Goal: Information Seeking & Learning: Check status

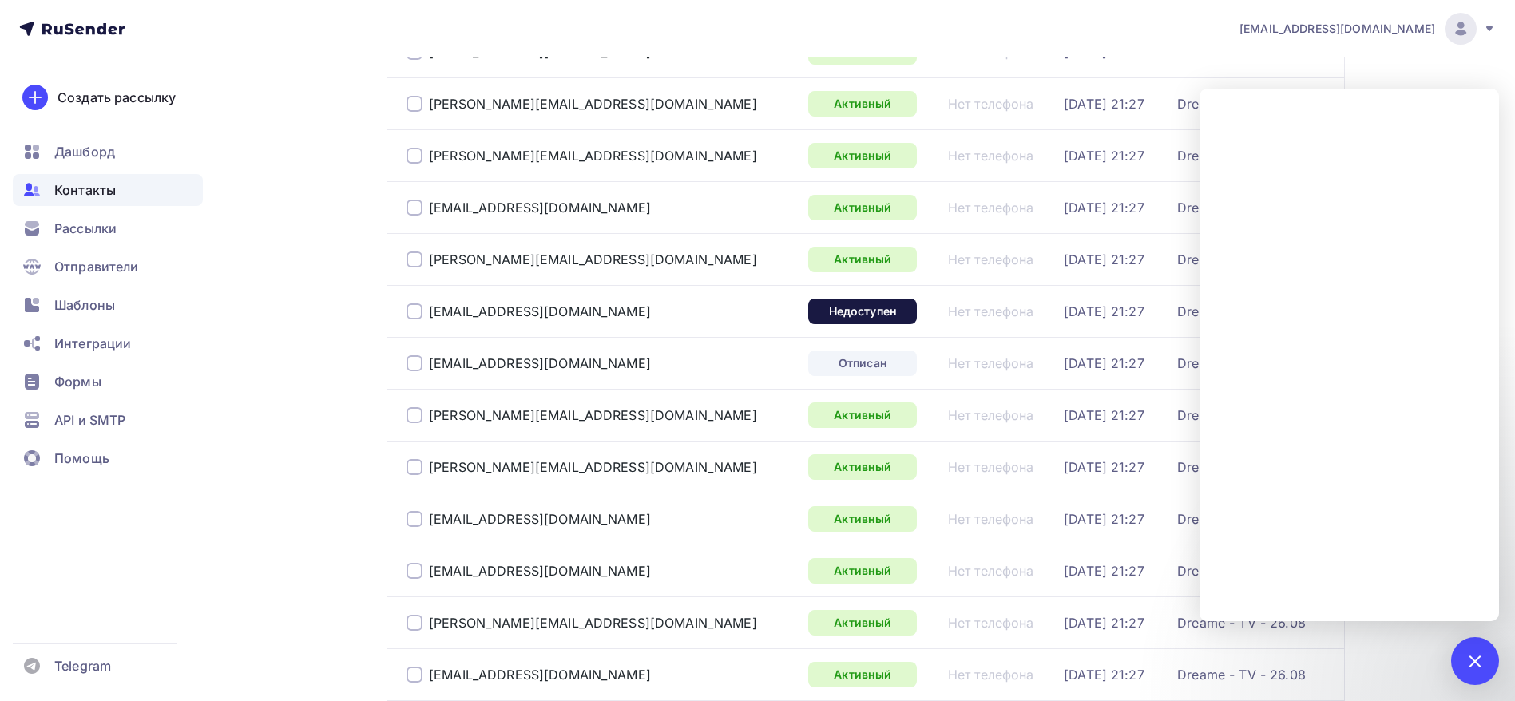
scroll to position [120, 0]
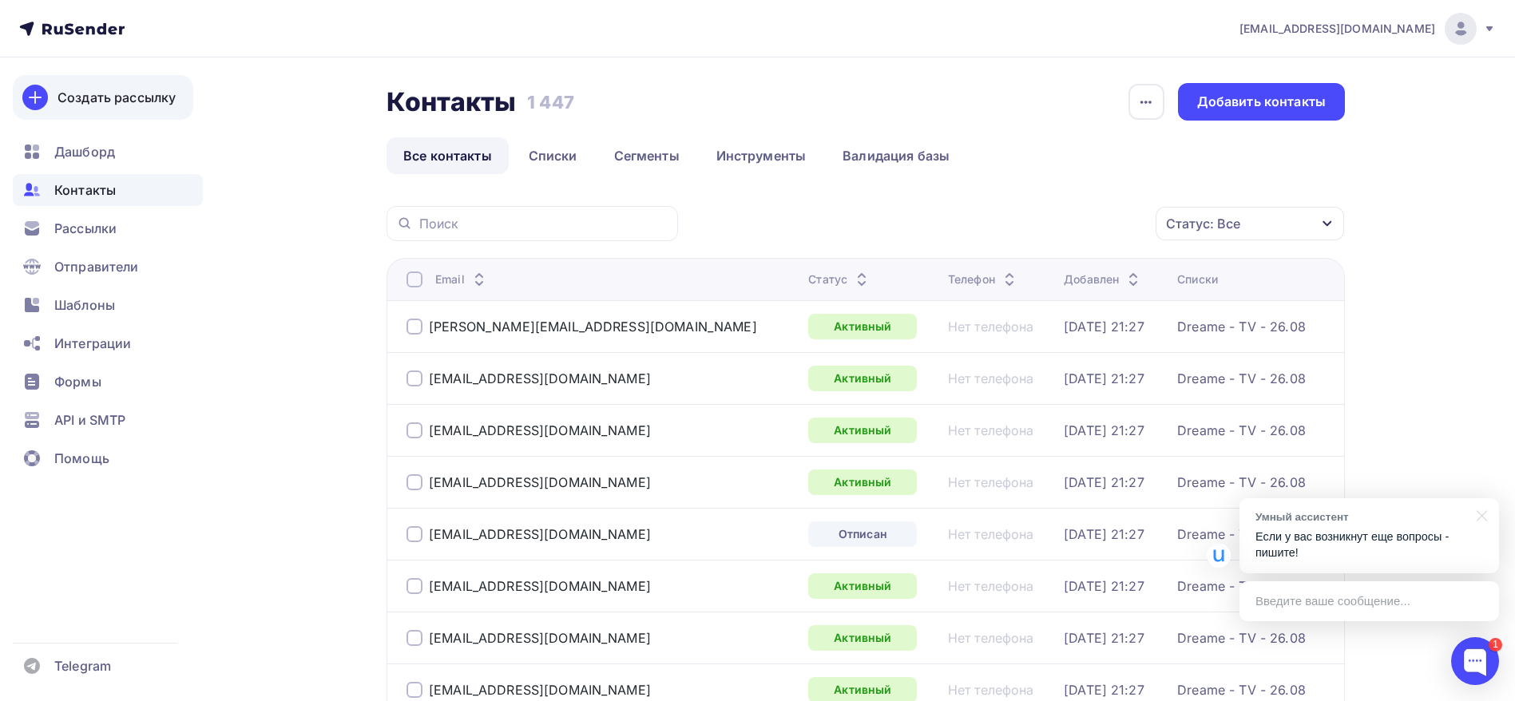
click at [125, 86] on link "Создать рассылку" at bounding box center [103, 97] width 181 height 45
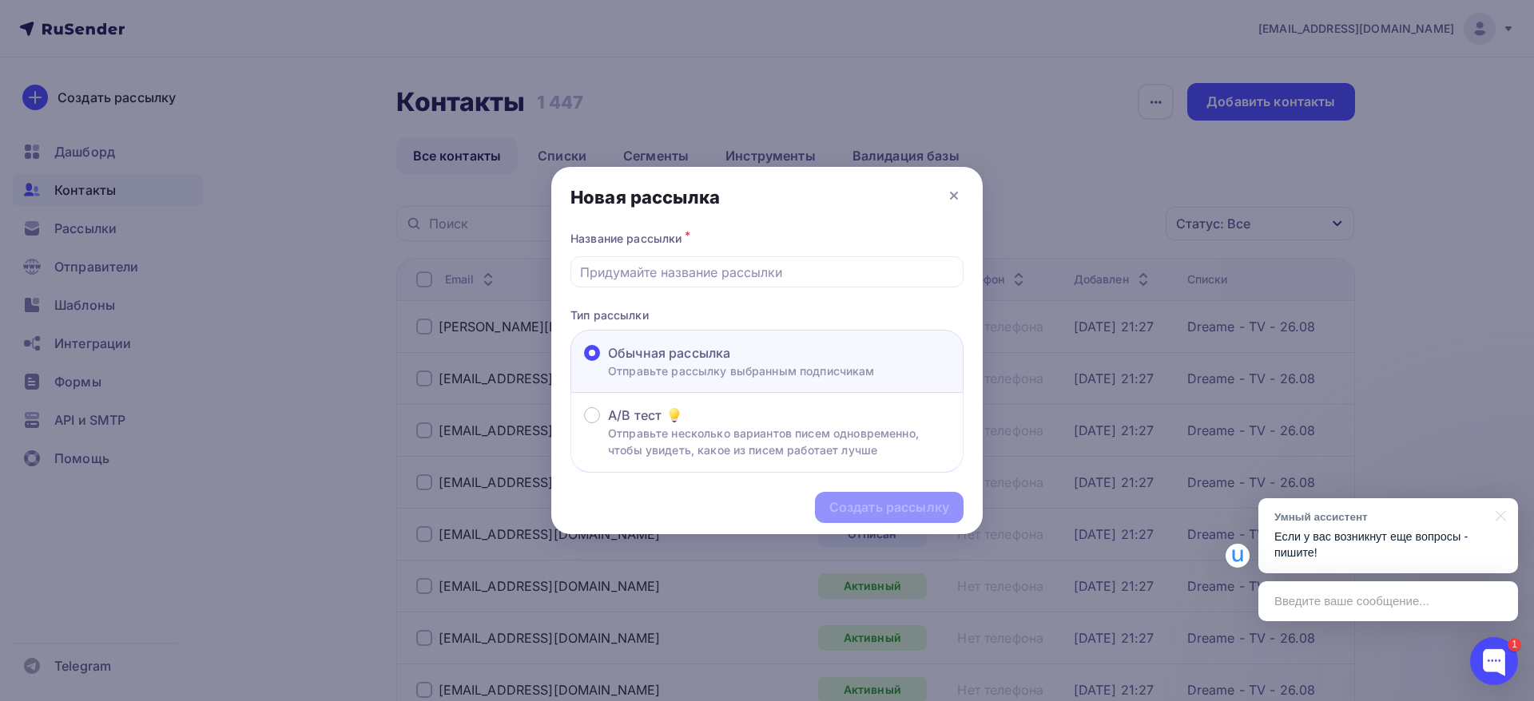
drag, startPoint x: 1362, startPoint y: 525, endPoint x: 1404, endPoint y: 585, distance: 73.4
click at [1368, 536] on div "Умный ассистент Если у вас возникнут еще вопросы - пишите!" at bounding box center [1388, 536] width 260 height 75
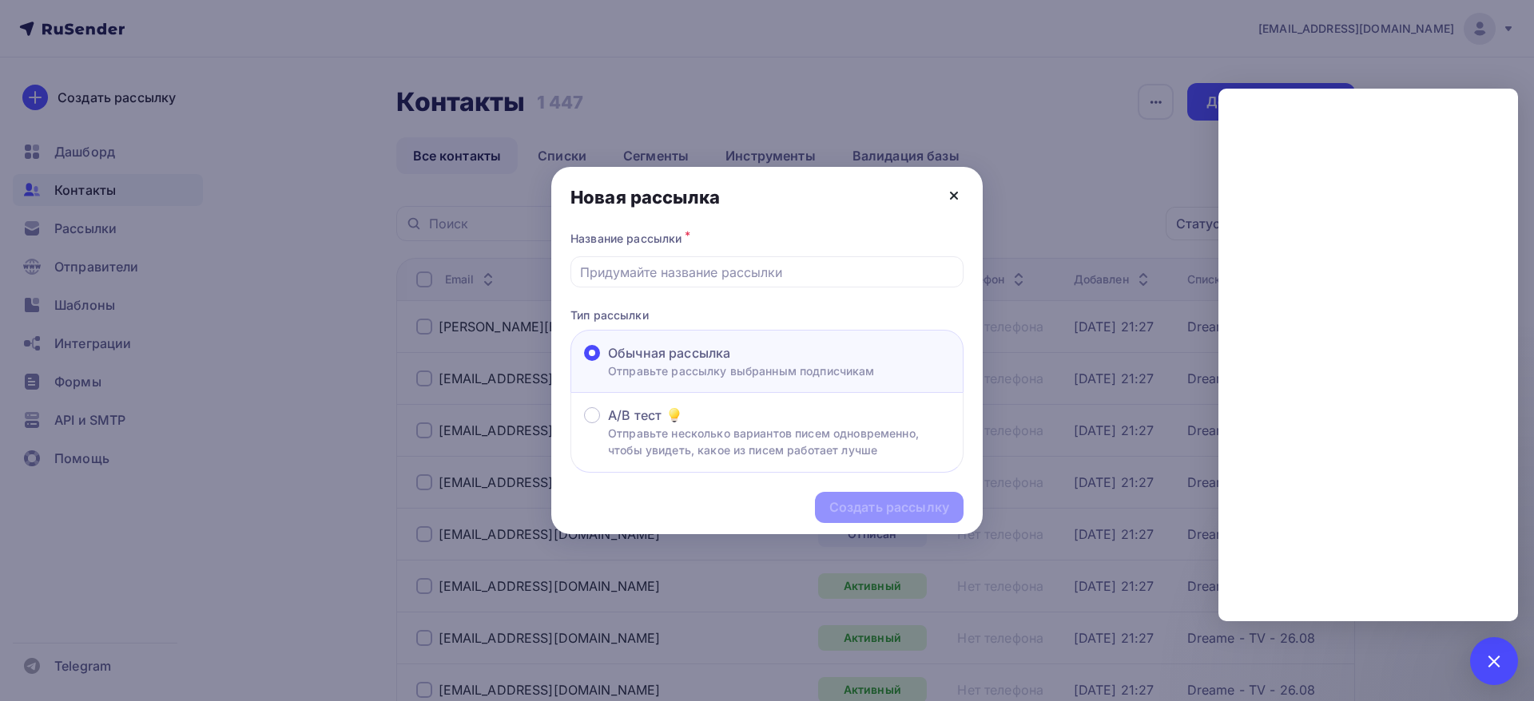
click at [960, 198] on icon at bounding box center [953, 195] width 19 height 19
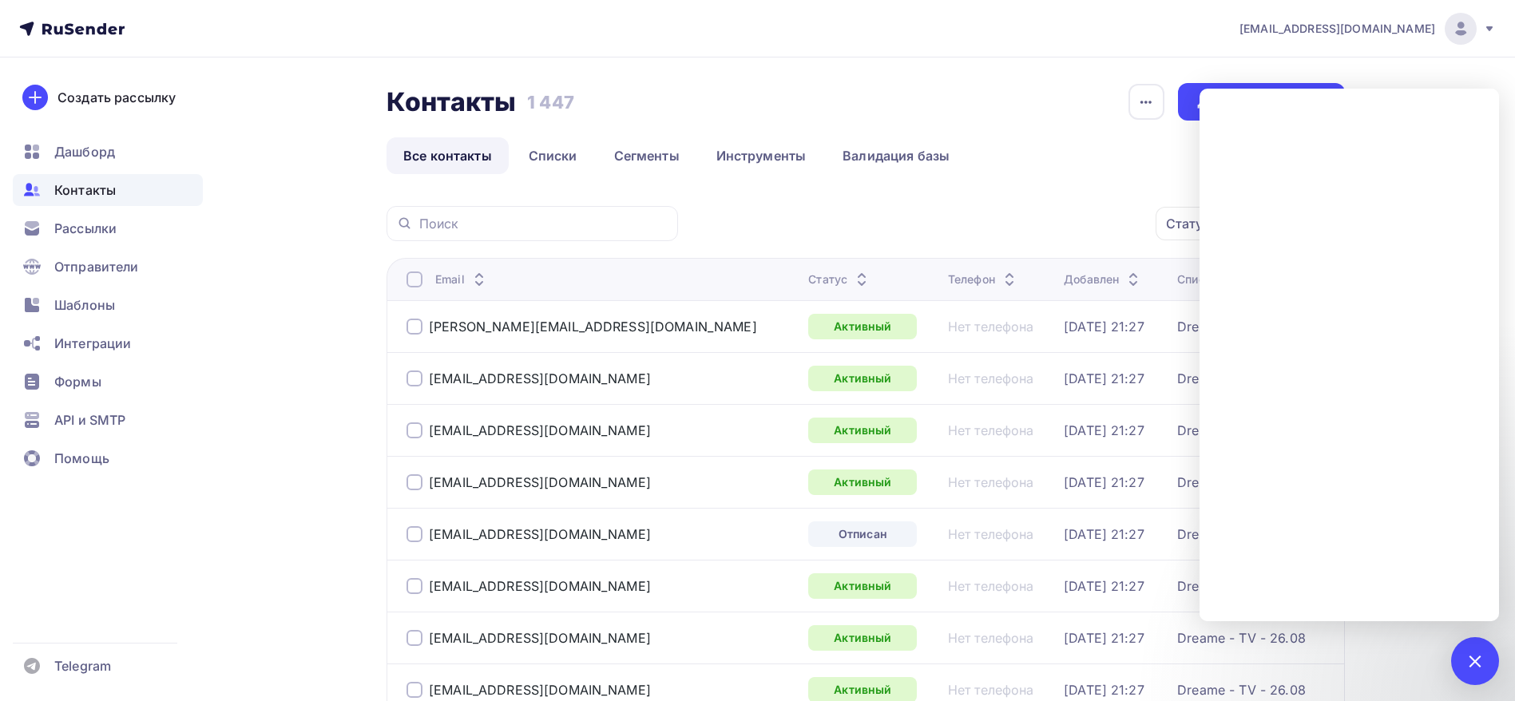
click at [545, 240] on div at bounding box center [533, 223] width 292 height 35
click at [543, 226] on input "text" at bounding box center [543, 224] width 249 height 18
type input "ixbt"
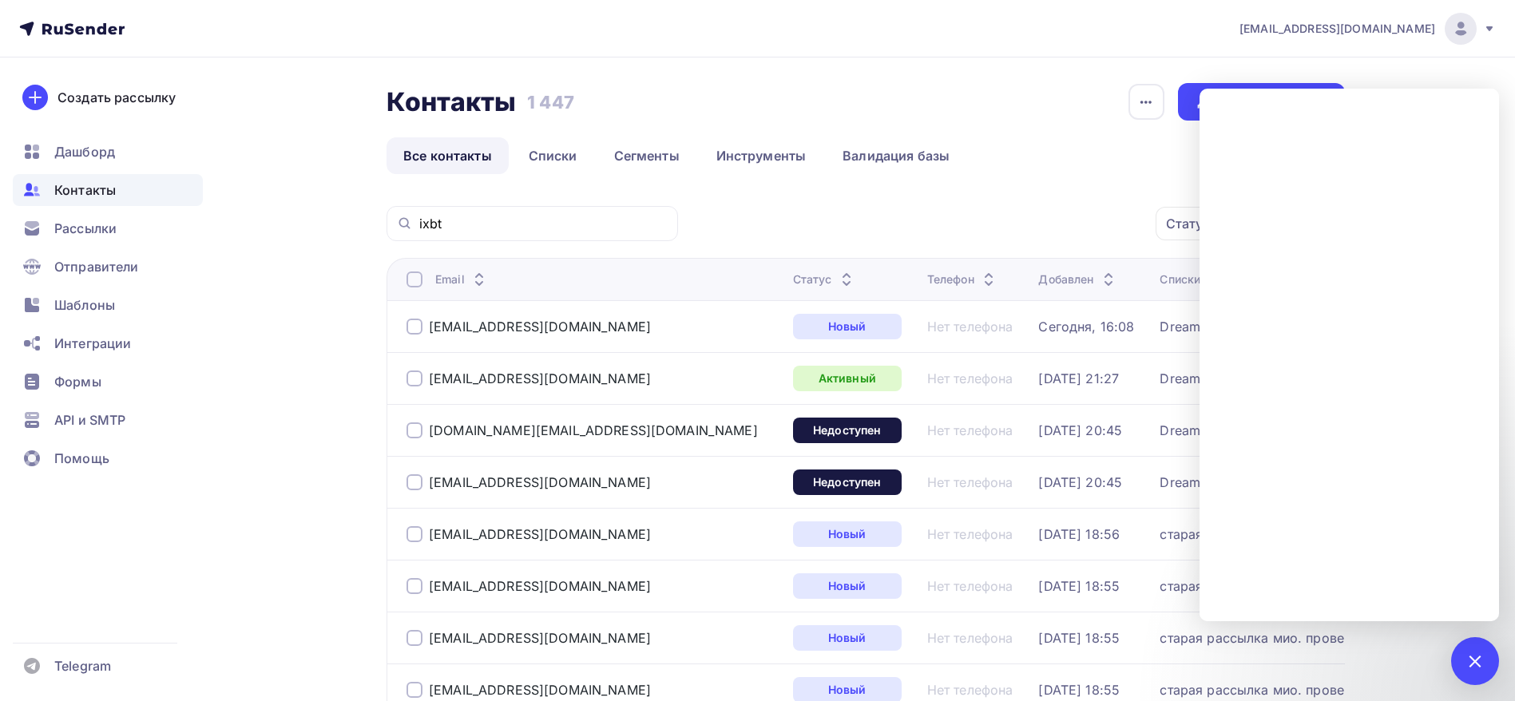
click at [1160, 430] on div "Dreame - TV - 26.08" at bounding box center [1224, 431] width 129 height 16
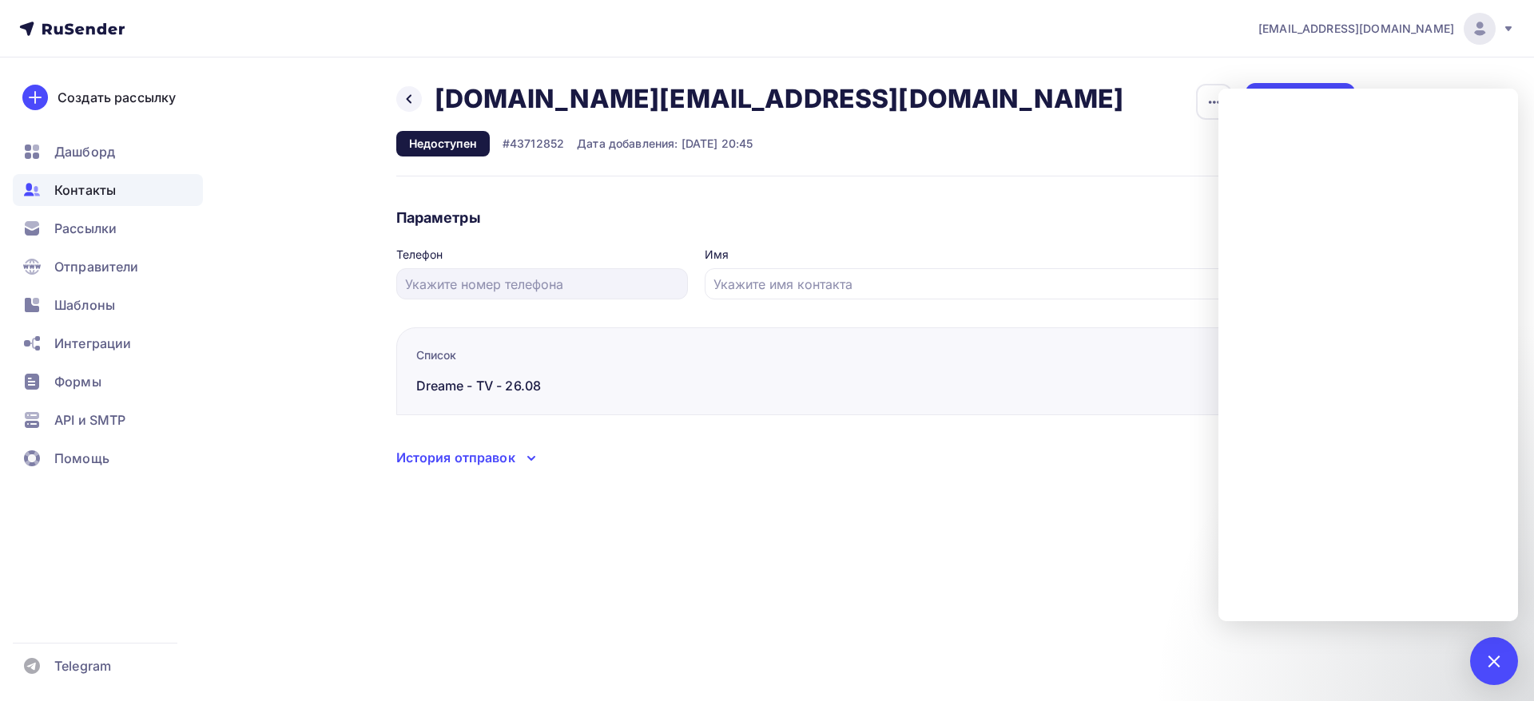
click at [475, 463] on div "История отправок" at bounding box center [455, 457] width 119 height 19
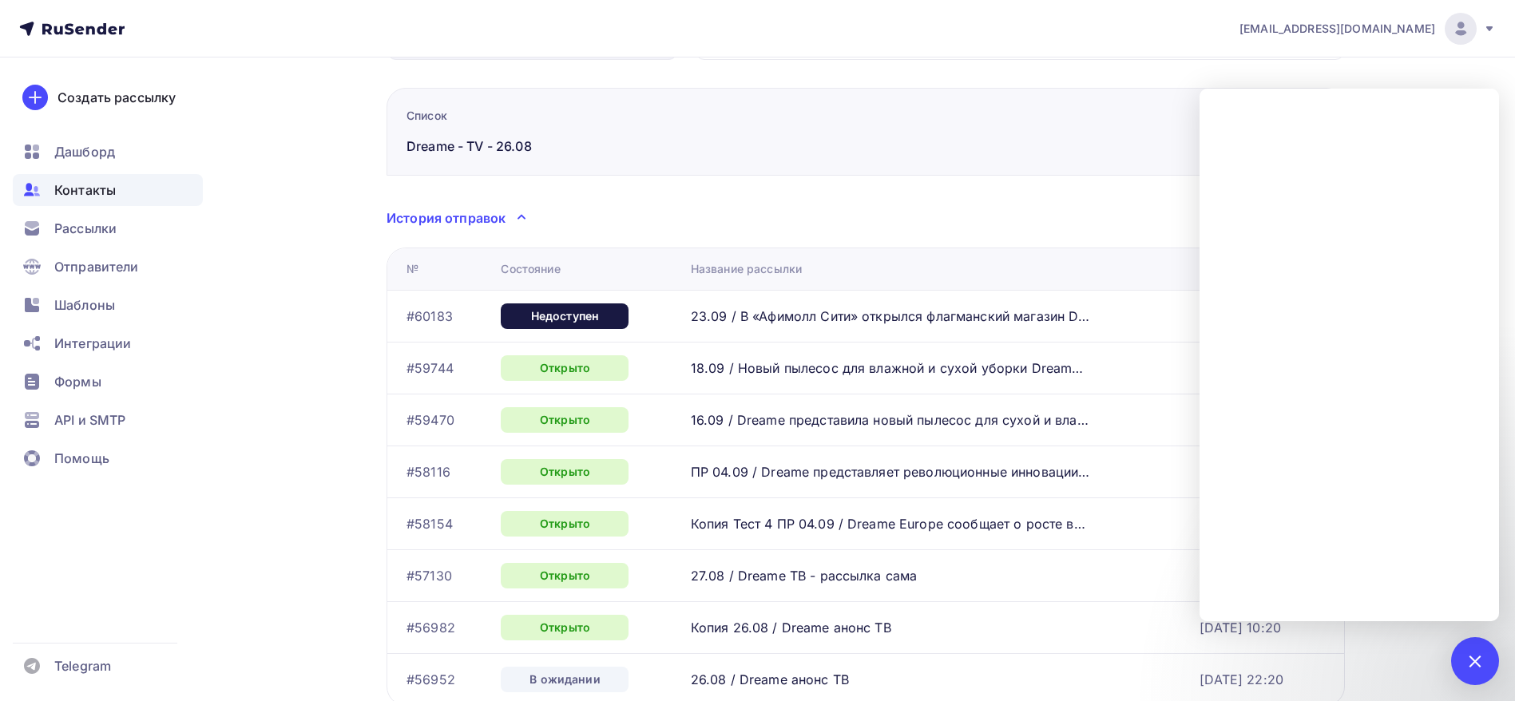
scroll to position [368, 0]
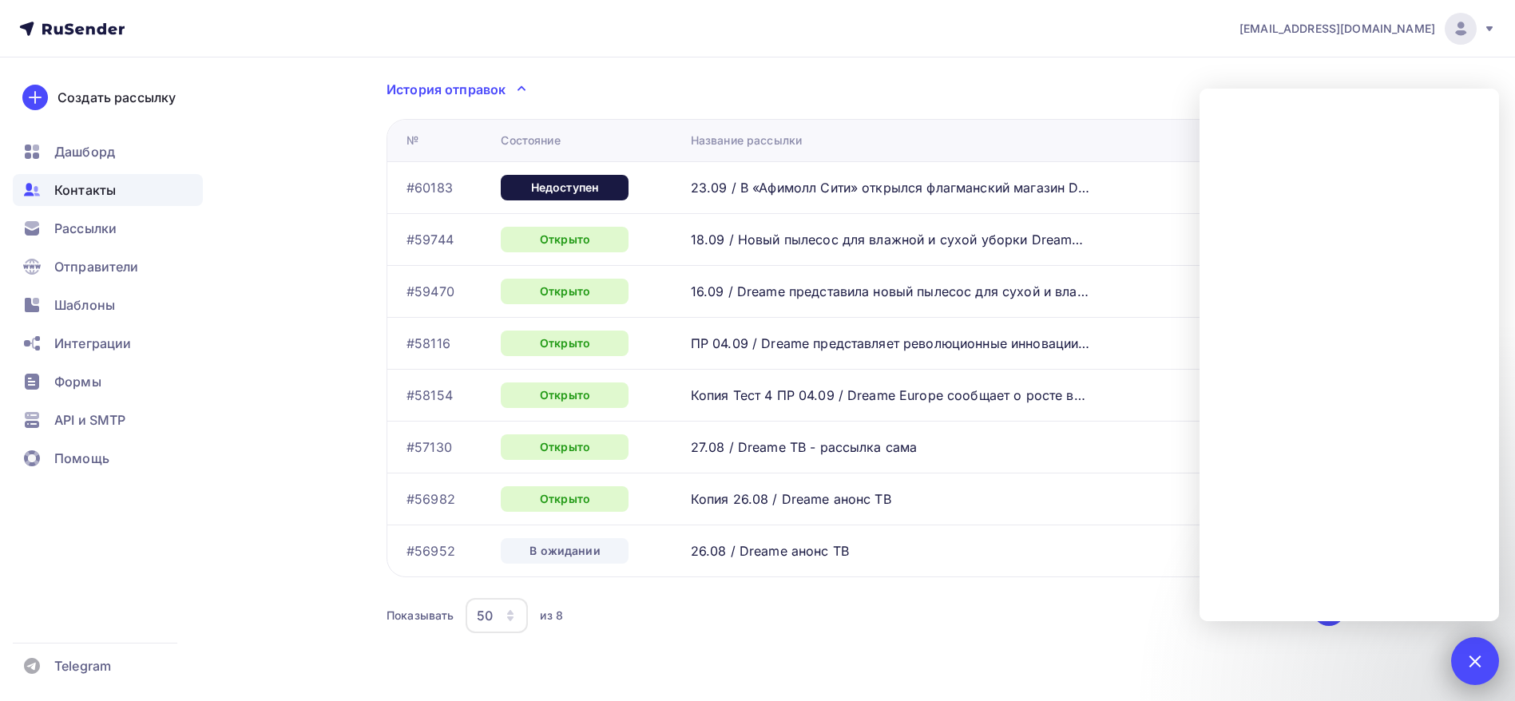
click at [1464, 654] on div "1" at bounding box center [1476, 662] width 48 height 48
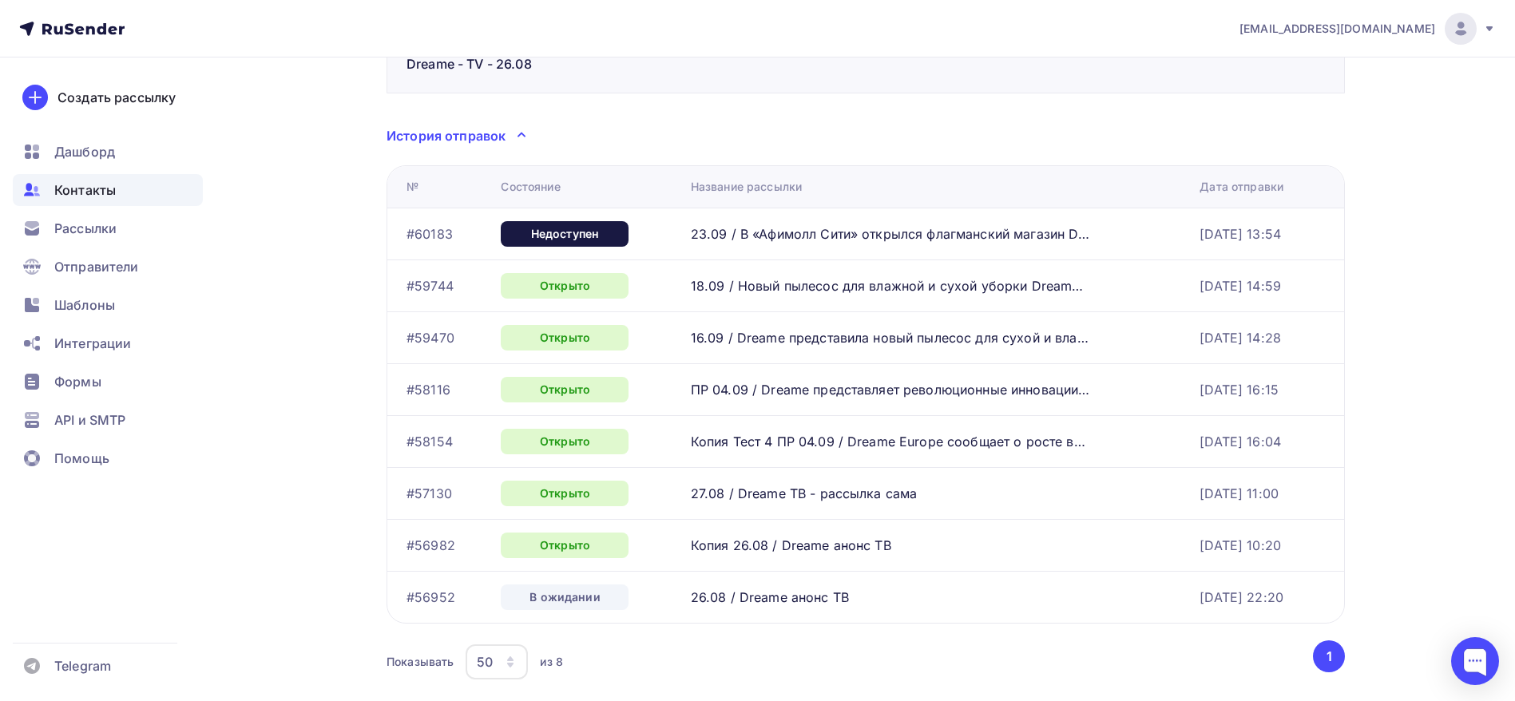
scroll to position [359, 0]
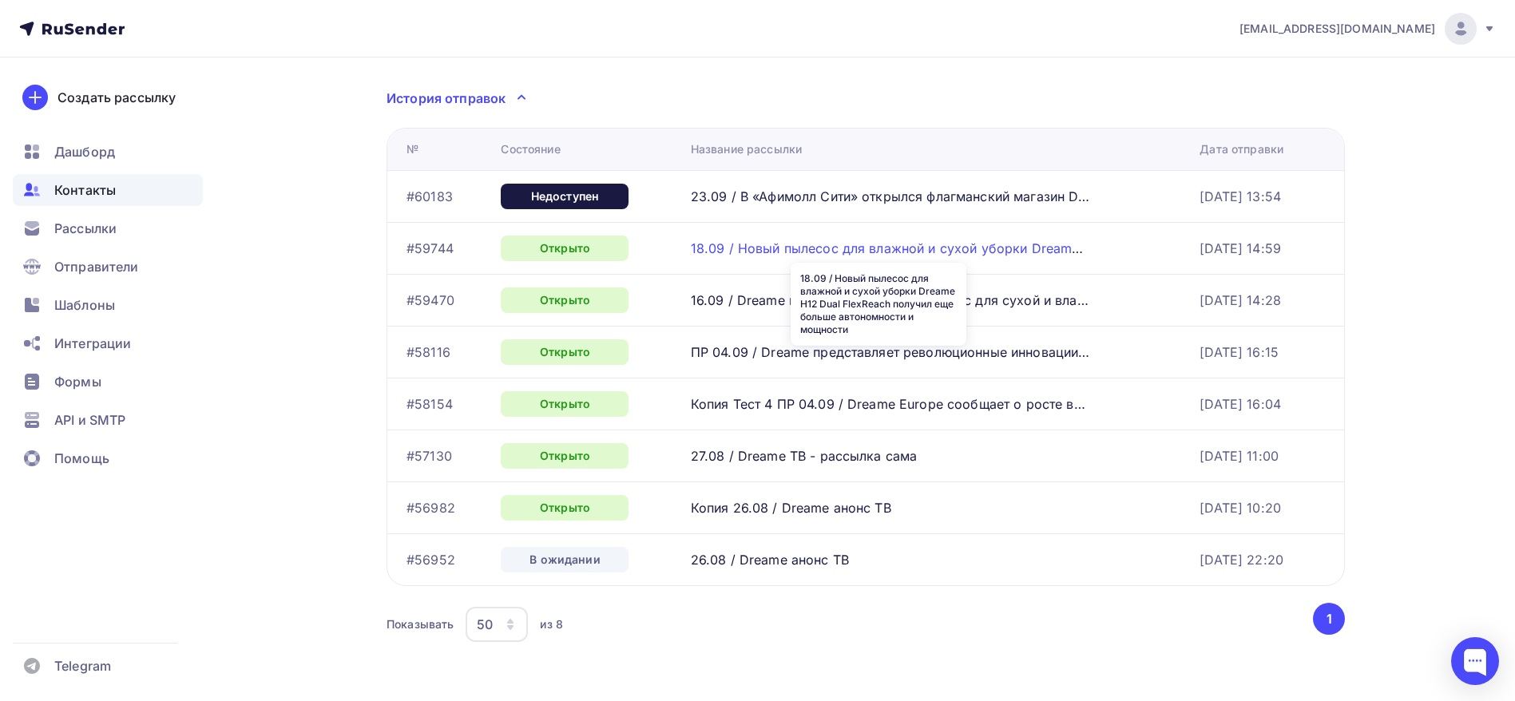
click at [858, 244] on link "18.09 / Новый пылесос для влажной и сухой уборки Dreame H12 Dual FlexReach полу…" at bounding box center [1103, 248] width 825 height 16
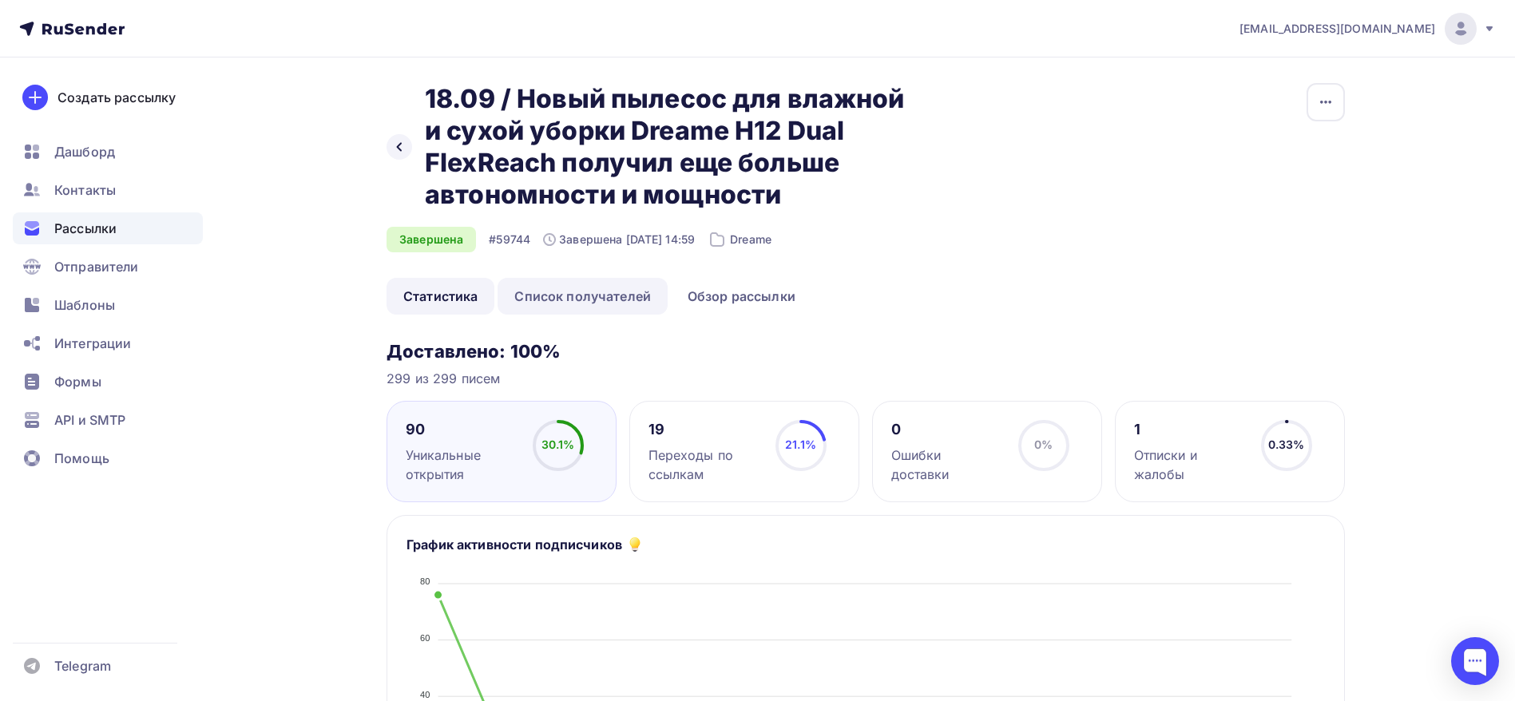
click at [593, 300] on link "Список получателей" at bounding box center [583, 296] width 170 height 37
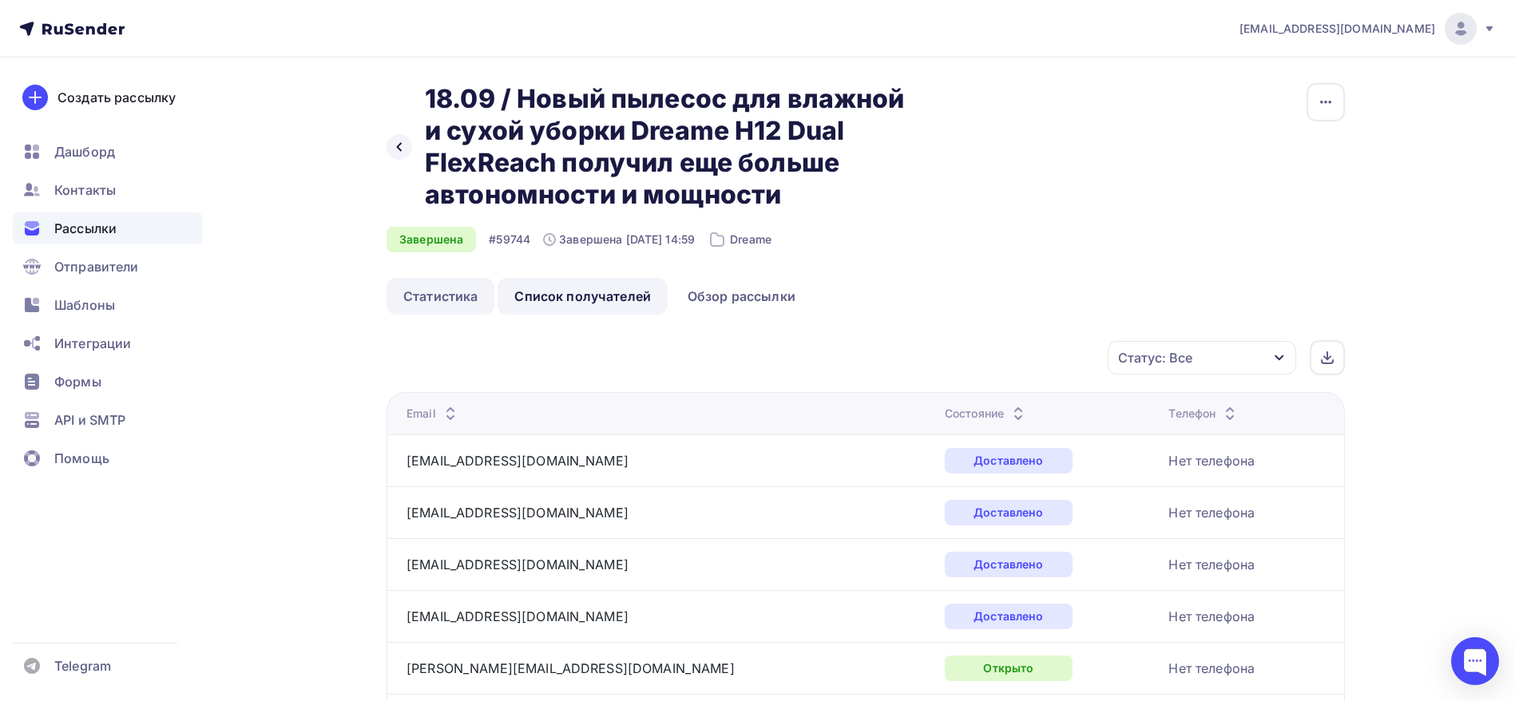
click at [474, 290] on link "Статистика" at bounding box center [441, 296] width 108 height 37
click at [405, 147] on icon at bounding box center [399, 147] width 13 height 13
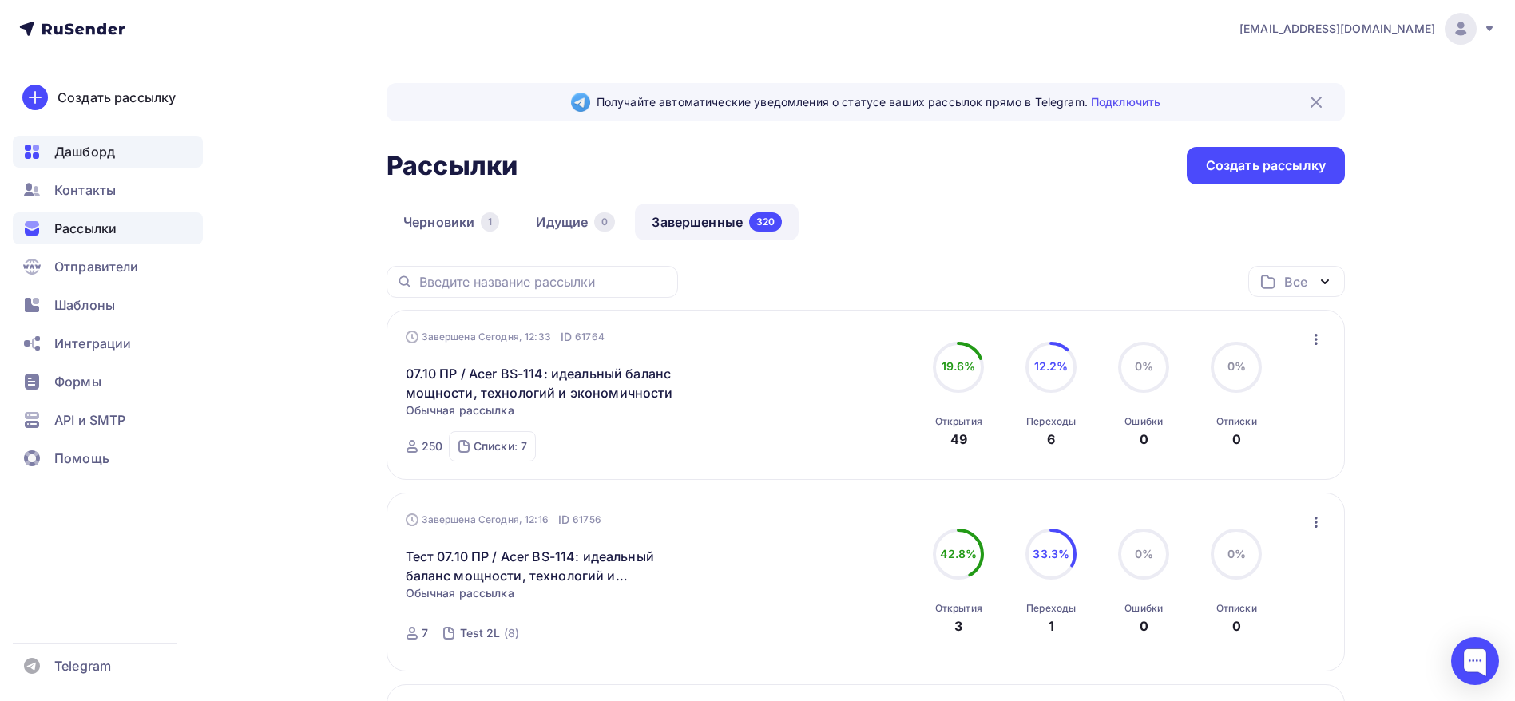
click at [107, 159] on span "Дашборд" at bounding box center [84, 151] width 61 height 19
